Goal: Find specific page/section: Find specific page/section

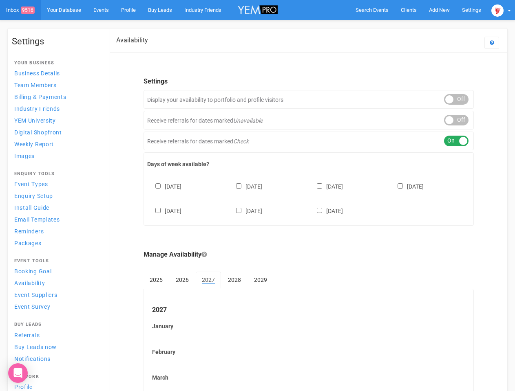
click at [257, 196] on div "[DATE] [DATE] [DATE] [DATE] [DATE] [DATE] [DATE]" at bounding box center [308, 194] width 323 height 49
click at [372, 10] on span "Search Events" at bounding box center [371, 10] width 33 height 6
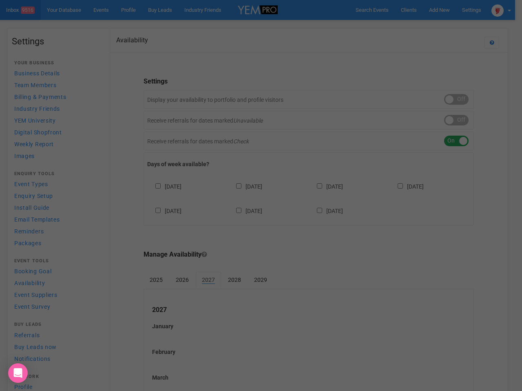
click at [439, 10] on div at bounding box center [261, 195] width 522 height 391
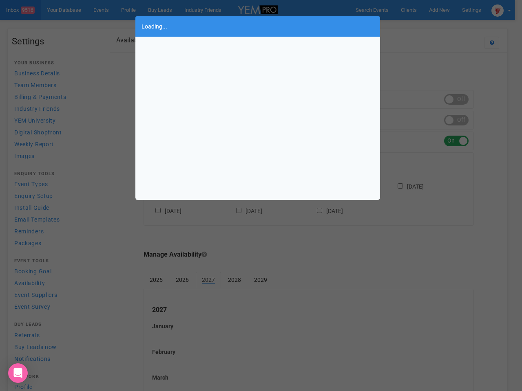
click at [420, 26] on div "Loading..." at bounding box center [261, 195] width 522 height 391
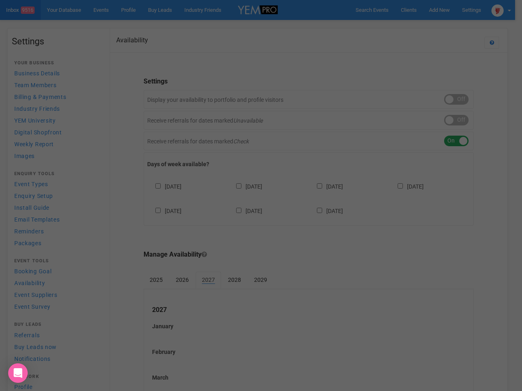
click at [501, 10] on div "Loading..." at bounding box center [261, 195] width 522 height 391
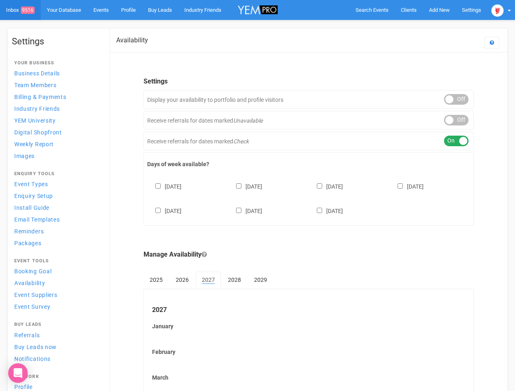
click at [456, 120] on div "ON OFF" at bounding box center [456, 120] width 24 height 11
click at [456, 141] on div "ON OFF" at bounding box center [456, 141] width 24 height 11
click at [308, 198] on div "[DATE] [DATE] [DATE] [DATE] [DATE] [DATE] [DATE]" at bounding box center [308, 194] width 323 height 49
